Goal: Transaction & Acquisition: Obtain resource

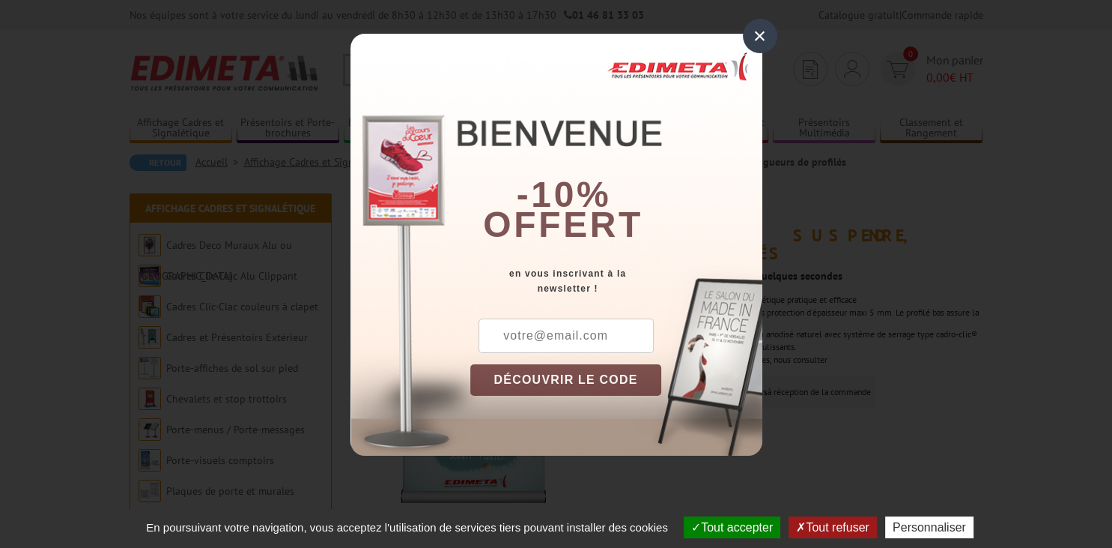
click at [524, 333] on input "text" at bounding box center [566, 335] width 175 height 34
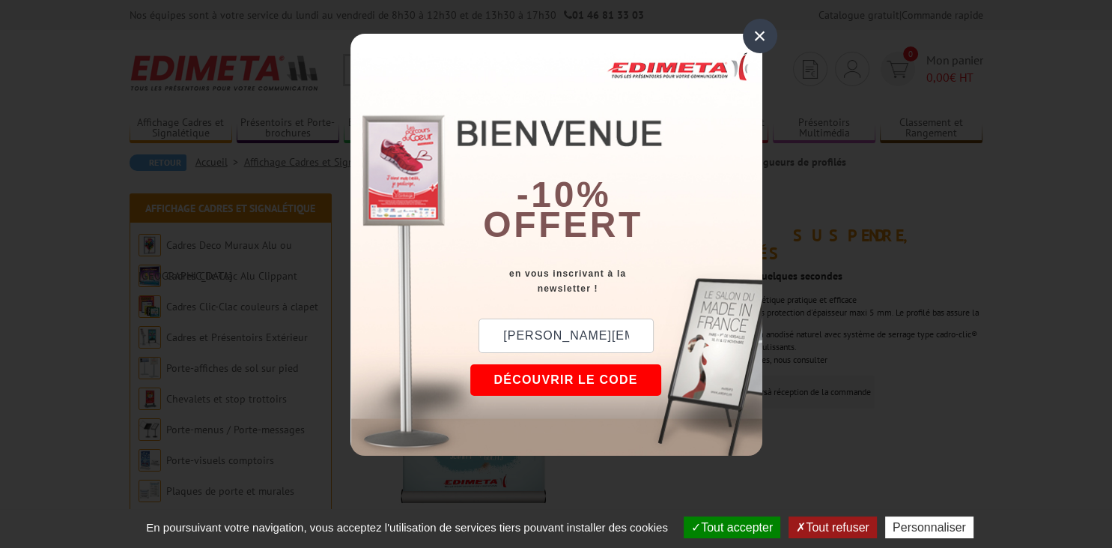
type input "[PERSON_NAME][EMAIL_ADDRESS][DOMAIN_NAME]"
click at [533, 378] on button "DÉCOUVRIR LE CODE" at bounding box center [566, 379] width 192 height 31
click at [761, 34] on div "×" at bounding box center [760, 36] width 34 height 34
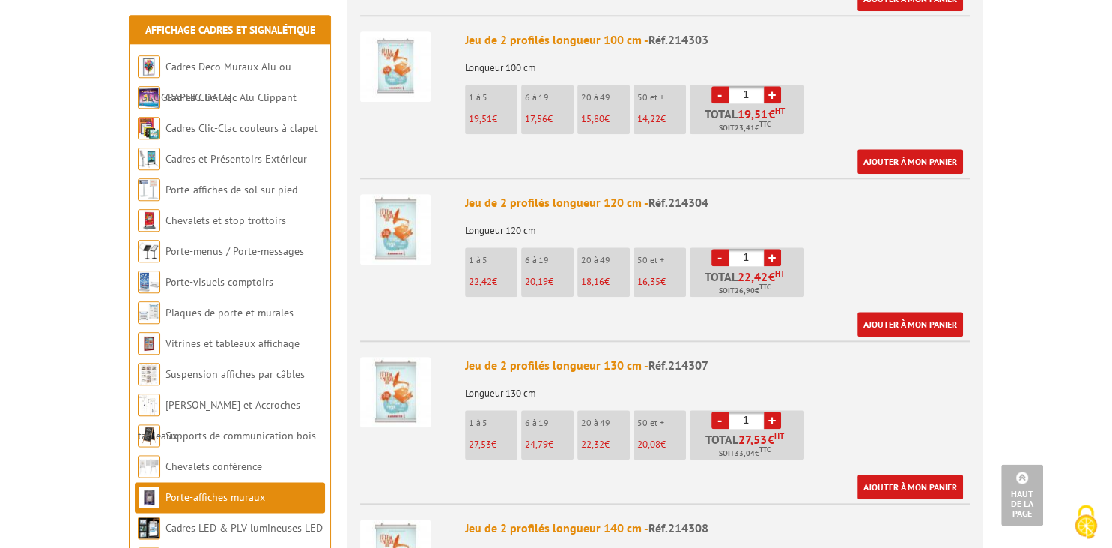
scroll to position [1569, 0]
click at [405, 208] on img at bounding box center [395, 231] width 70 height 70
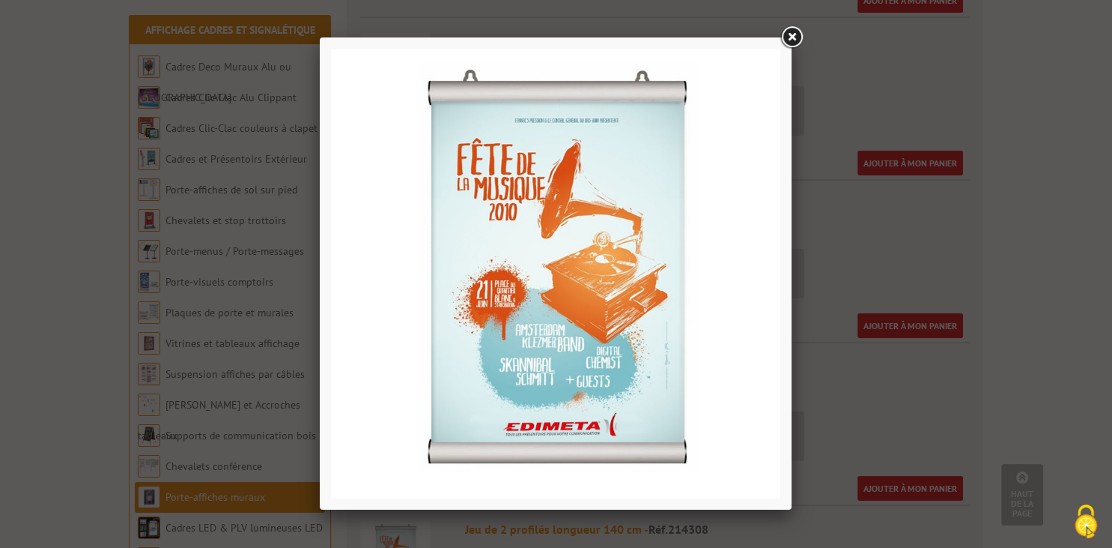
click at [793, 37] on link at bounding box center [791, 37] width 27 height 27
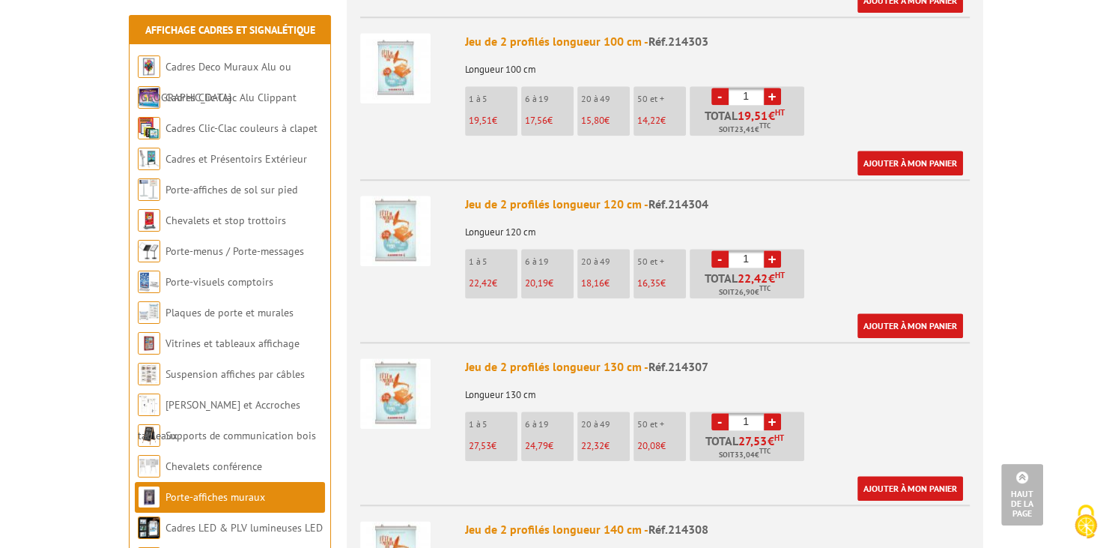
click at [513, 196] on div "Jeu de 2 profilés longueur 120 cm - Réf.214304" at bounding box center [717, 204] width 505 height 17
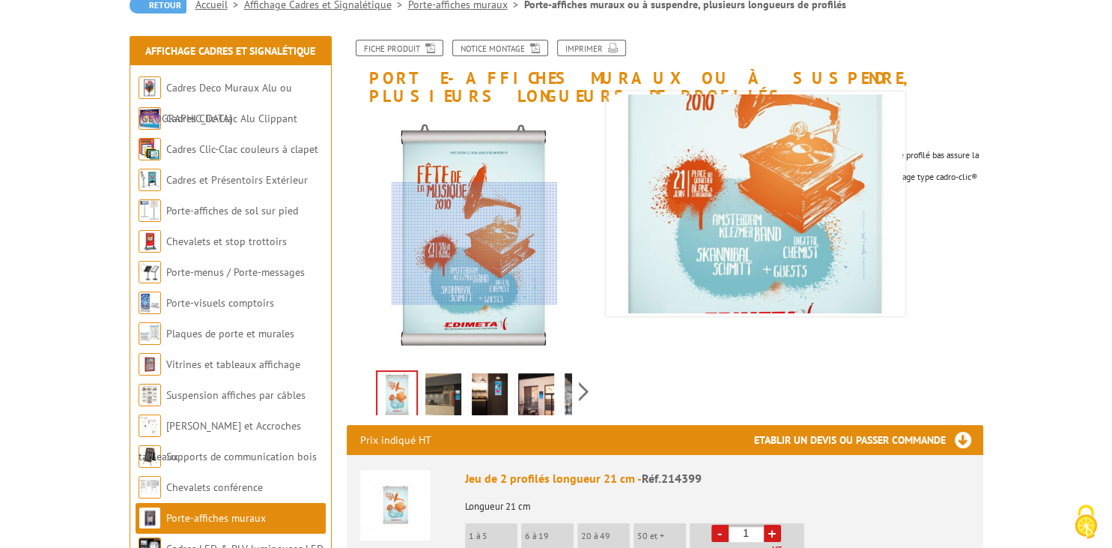
scroll to position [154, 0]
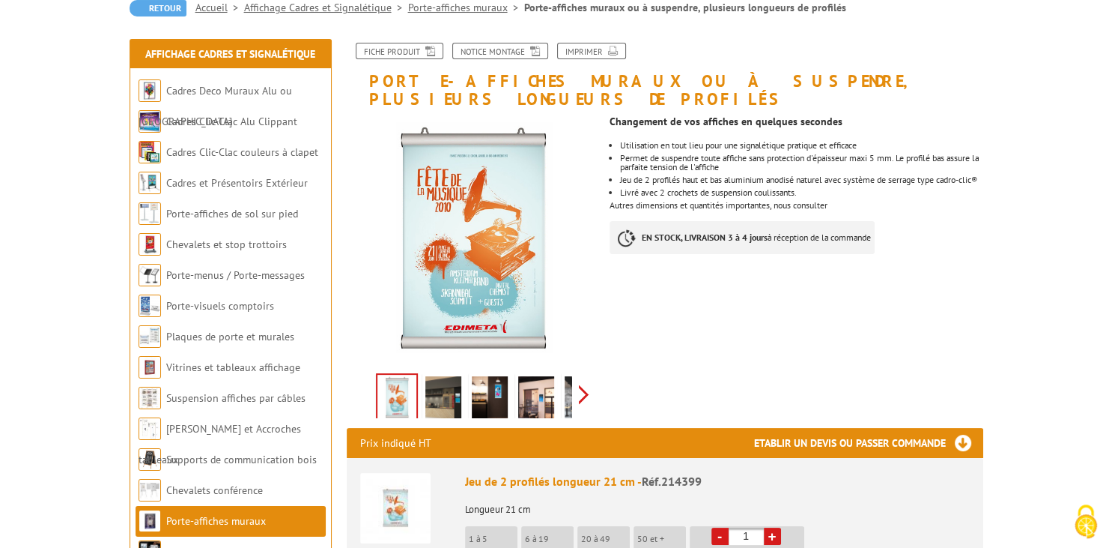
click at [581, 377] on div "Previous Next" at bounding box center [473, 394] width 252 height 52
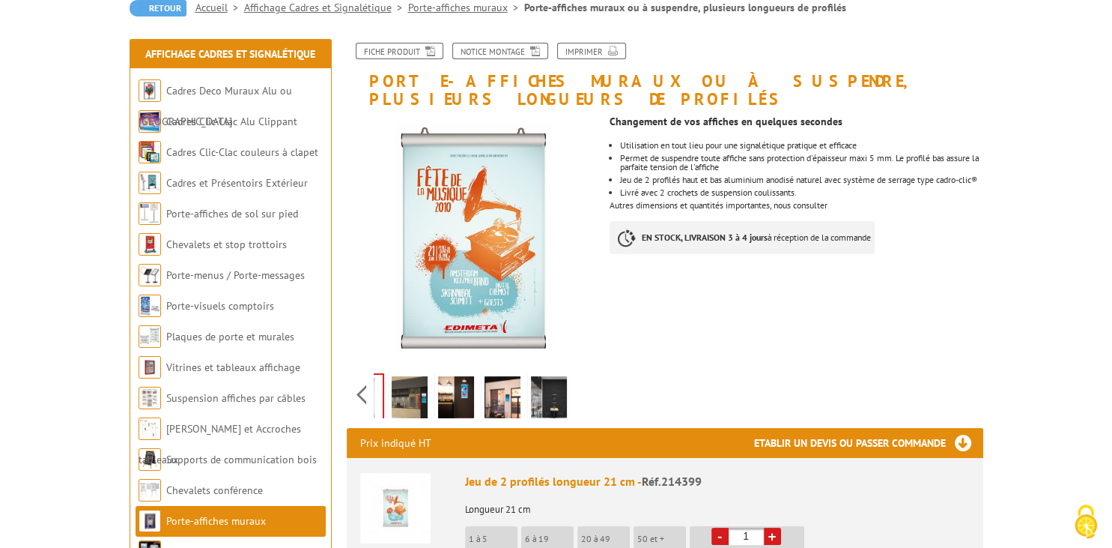
click at [411, 378] on img at bounding box center [410, 399] width 36 height 46
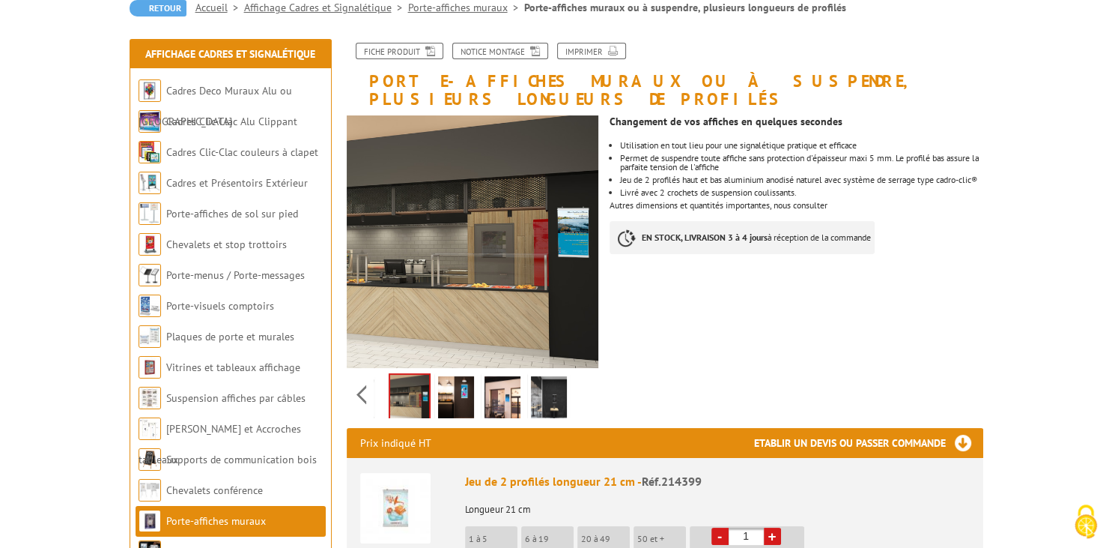
click at [451, 378] on img at bounding box center [456, 399] width 36 height 46
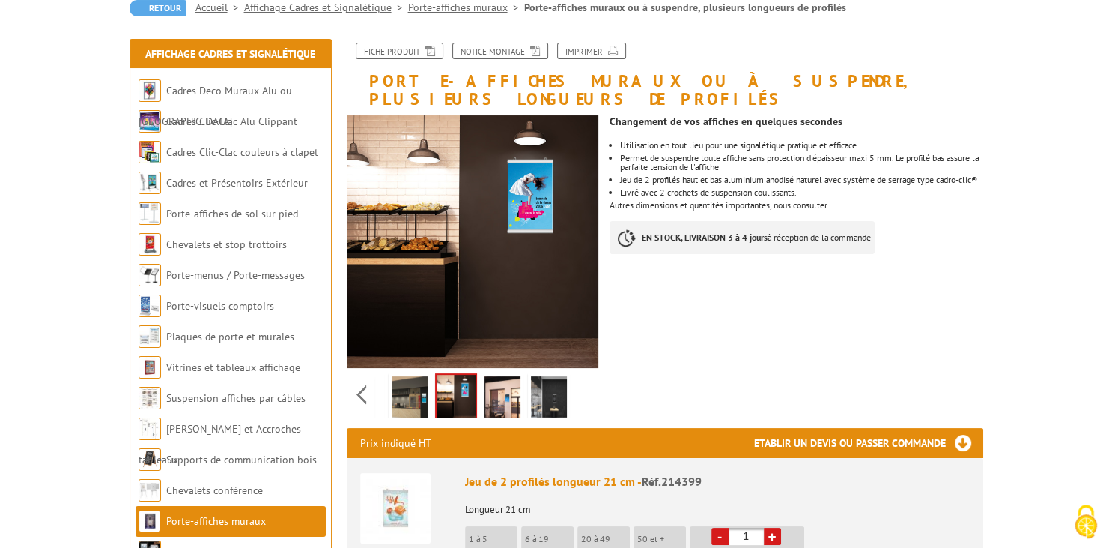
click at [509, 376] on img at bounding box center [503, 399] width 36 height 46
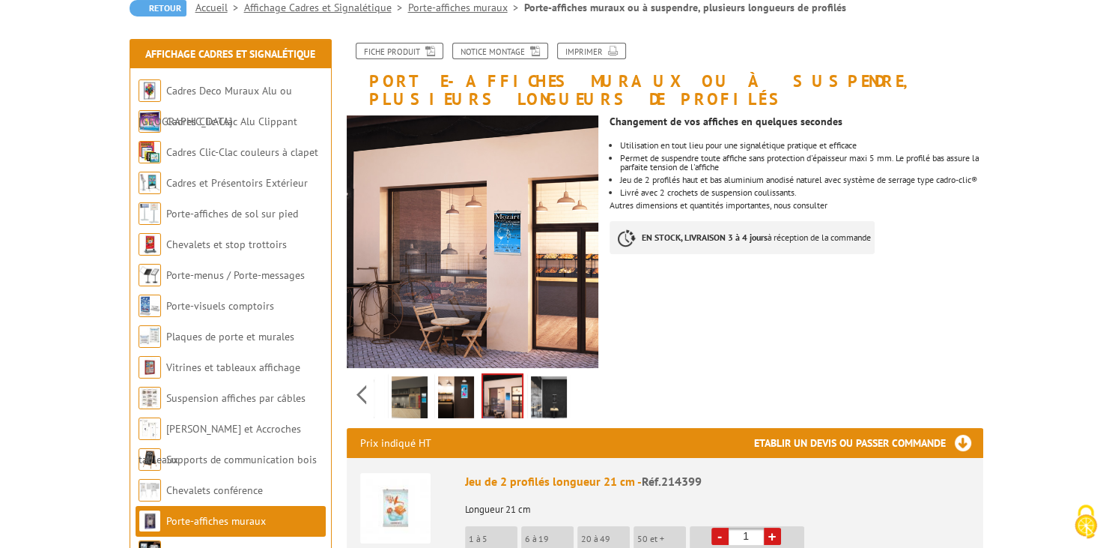
click at [548, 378] on img at bounding box center [549, 399] width 36 height 46
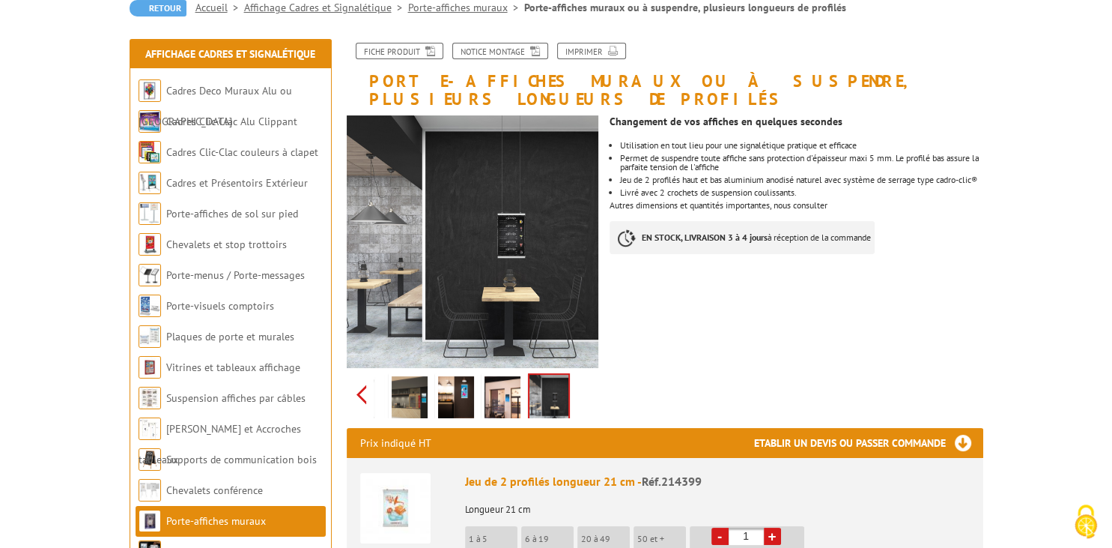
click at [360, 372] on div "Previous Next" at bounding box center [473, 394] width 252 height 52
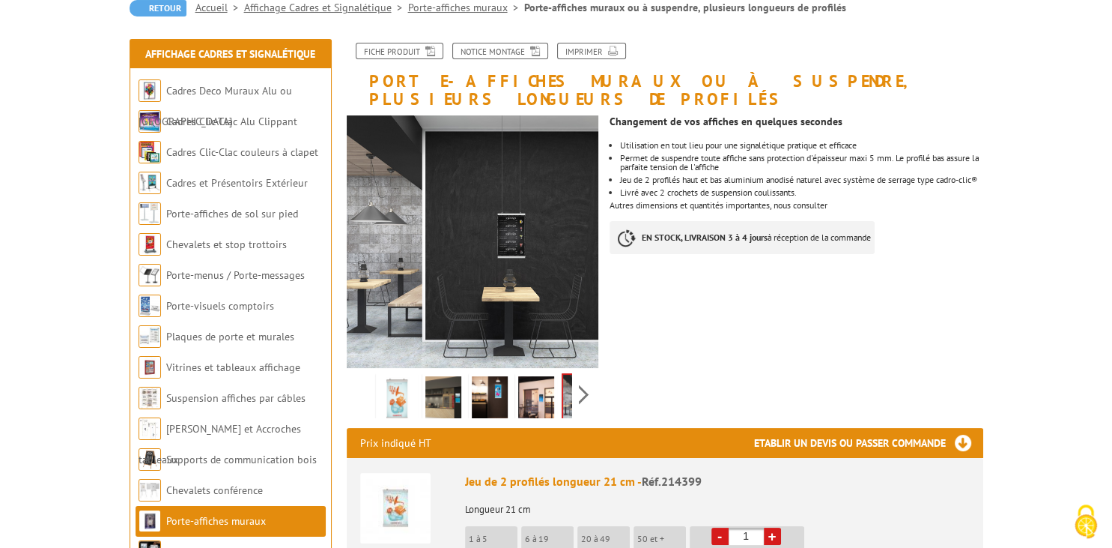
click at [397, 376] on img at bounding box center [397, 399] width 36 height 46
